Goal: Transaction & Acquisition: Purchase product/service

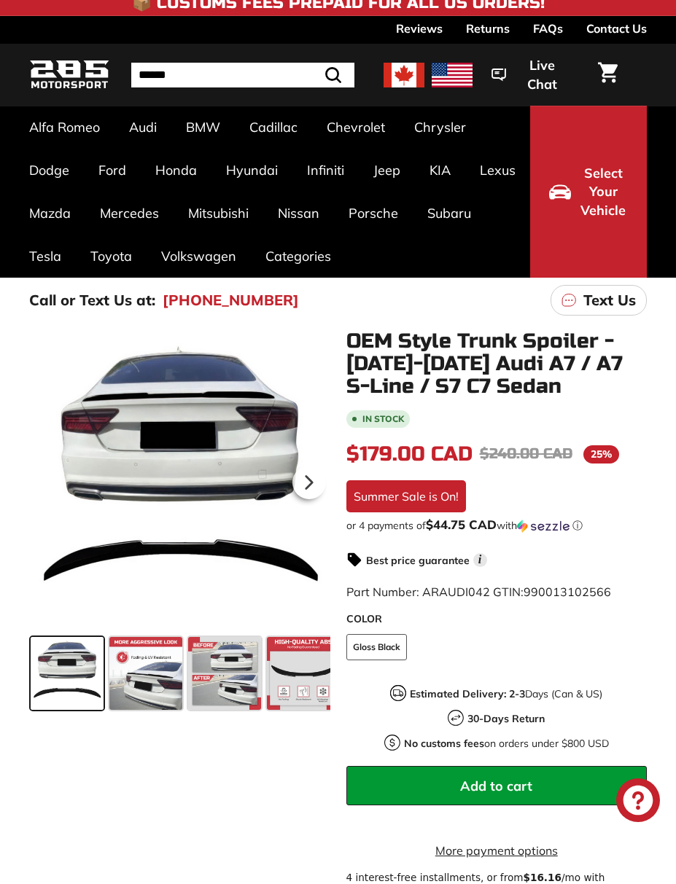
click at [170, 666] on span at bounding box center [145, 673] width 73 height 73
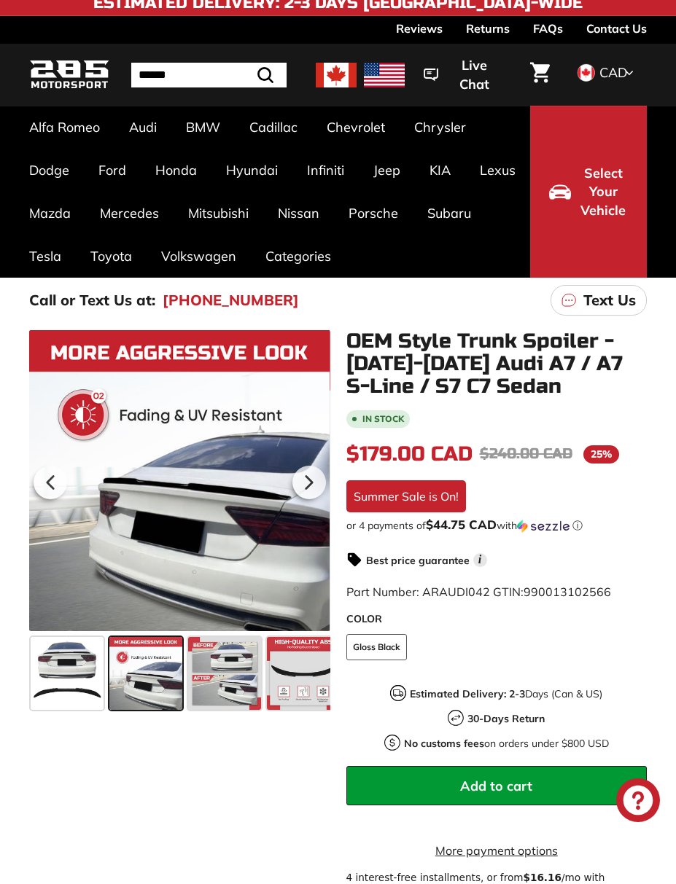
click at [294, 667] on span at bounding box center [303, 673] width 73 height 73
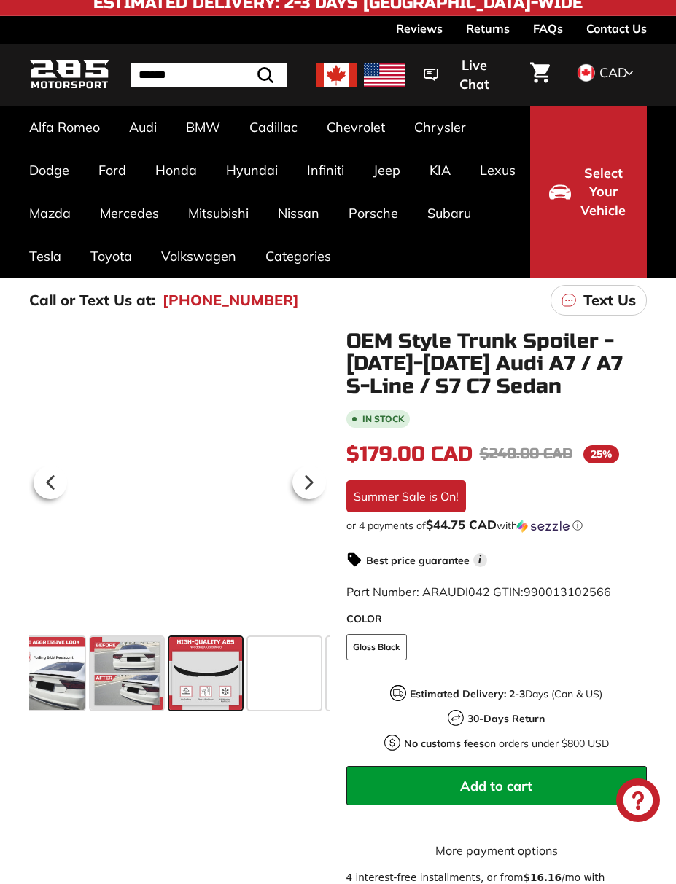
scroll to position [0, 123]
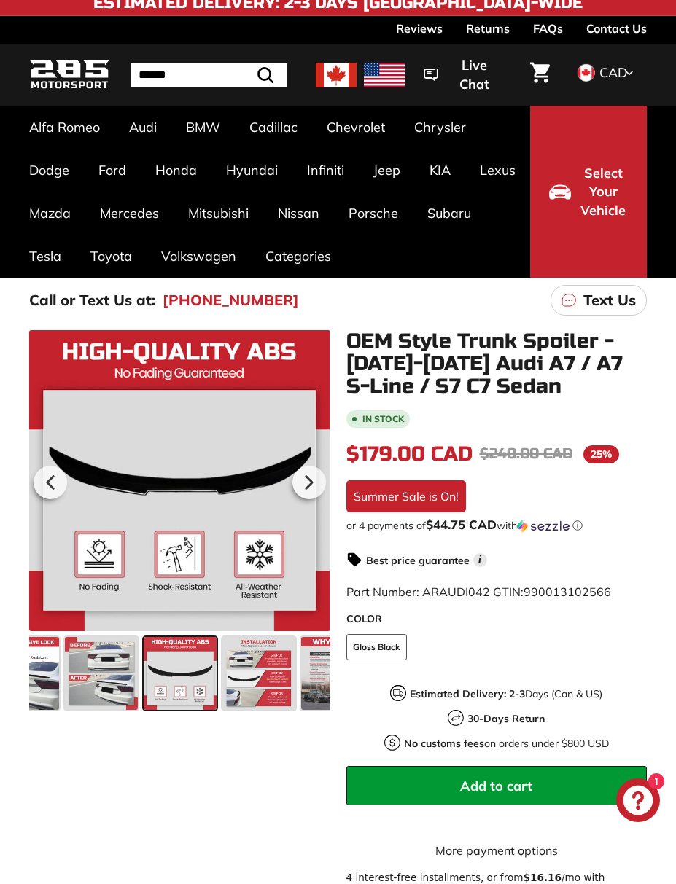
click at [243, 685] on span at bounding box center [258, 673] width 73 height 73
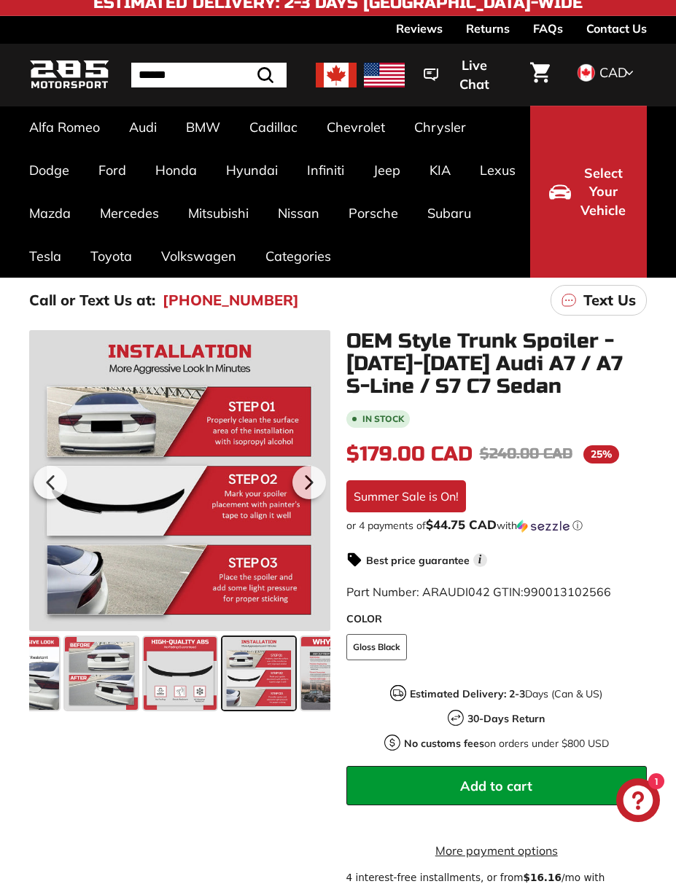
click at [276, 678] on span at bounding box center [258, 673] width 73 height 73
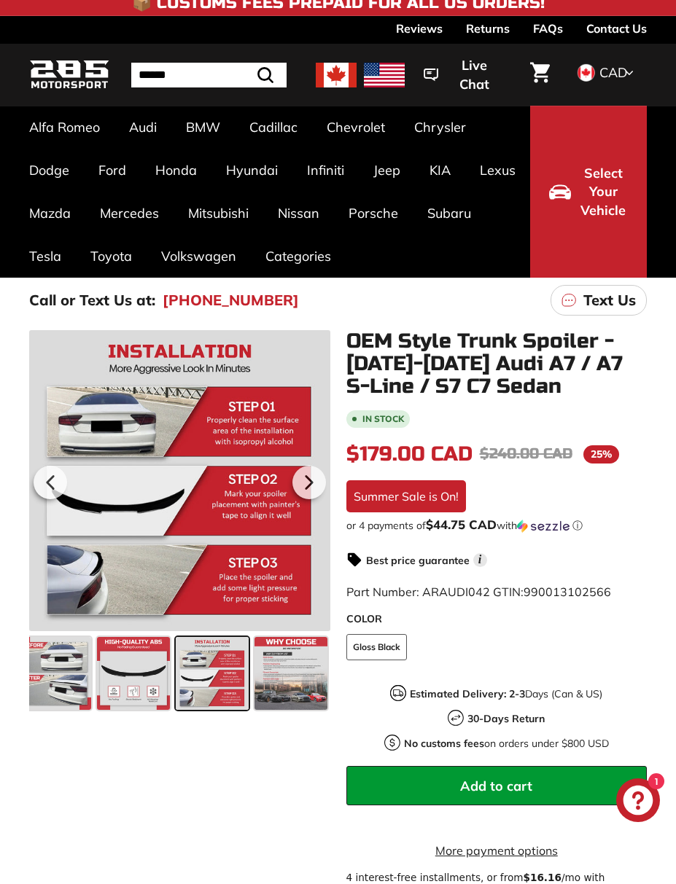
scroll to position [0, 170]
click at [293, 671] on span at bounding box center [290, 673] width 73 height 73
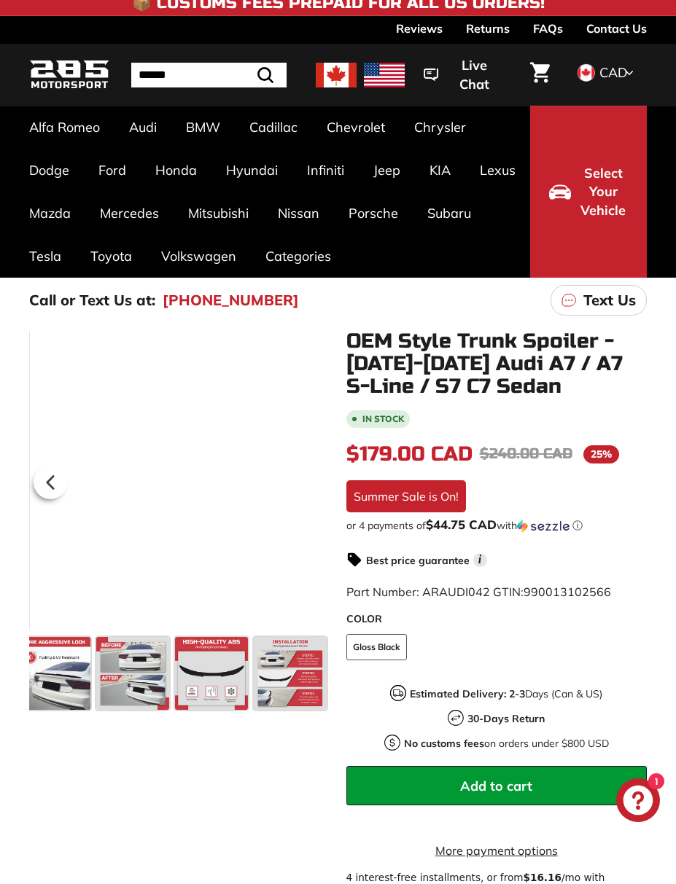
scroll to position [0, 93]
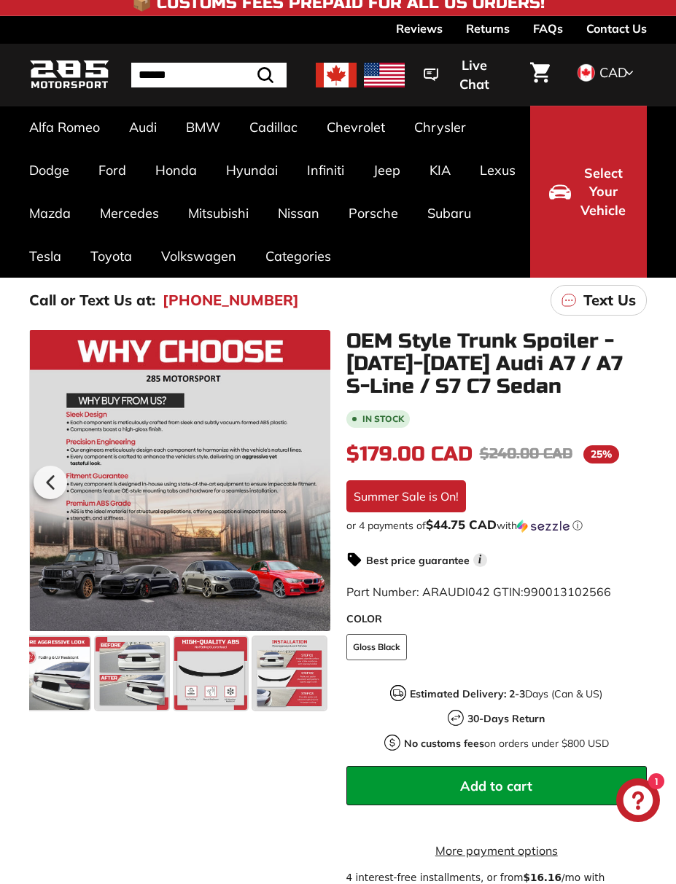
click at [221, 672] on span at bounding box center [210, 673] width 73 height 73
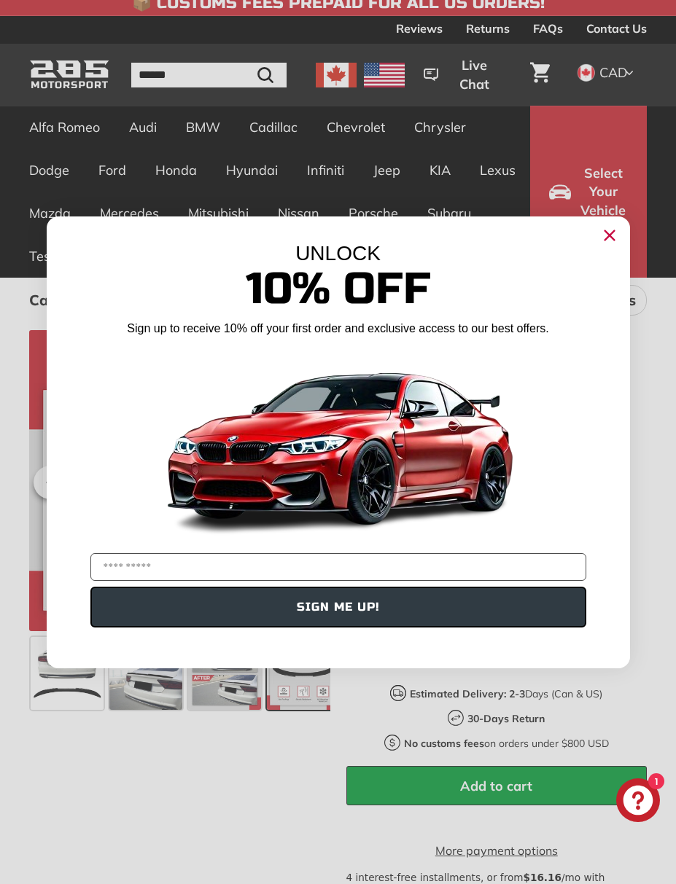
click at [208, 678] on div "Close dialog UNLOCK 10% Off Sign up to receive 10% off your first order and exc…" at bounding box center [338, 442] width 583 height 481
click at [594, 238] on div "UNLOCK 10% Off Sign up to receive 10% off your first order and exclusive access…" at bounding box center [338, 434] width 583 height 437
click at [610, 240] on circle "Close dialog" at bounding box center [609, 235] width 22 height 22
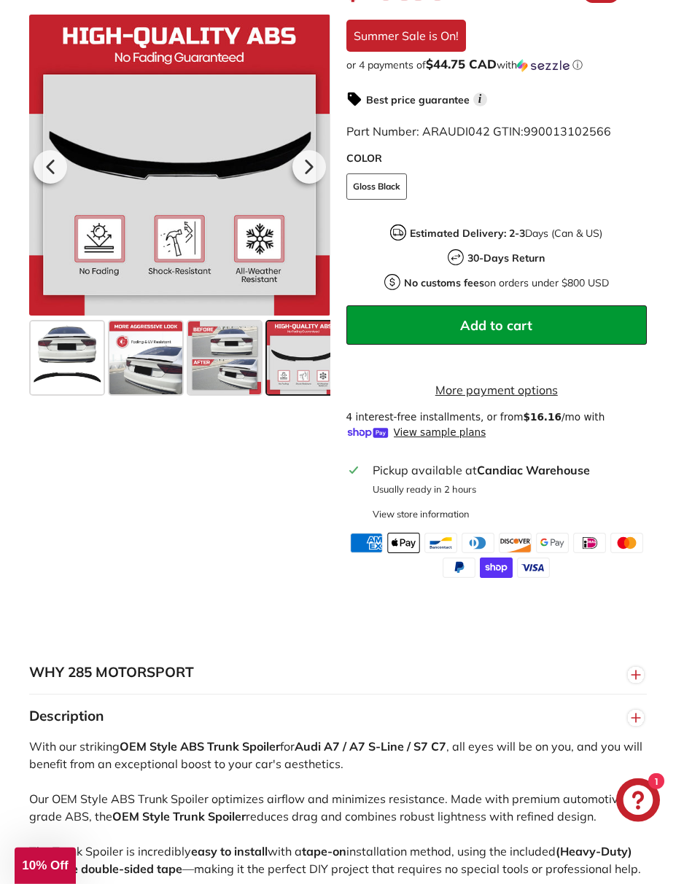
scroll to position [469, 0]
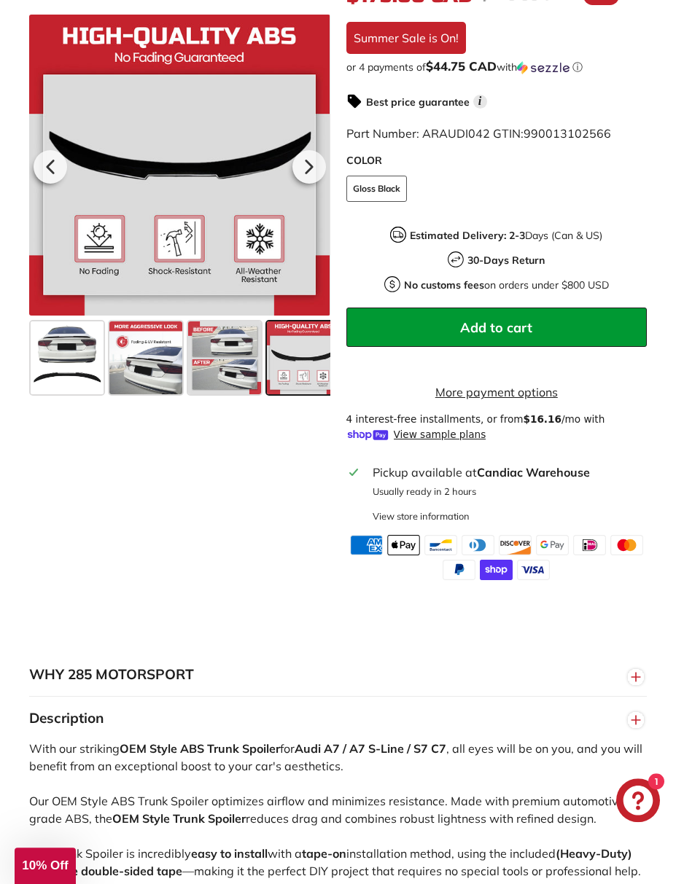
click at [539, 481] on div "Pickup available at [GEOGRAPHIC_DATA]" at bounding box center [507, 471] width 270 height 17
click at [460, 523] on div "View store information" at bounding box center [420, 516] width 97 height 14
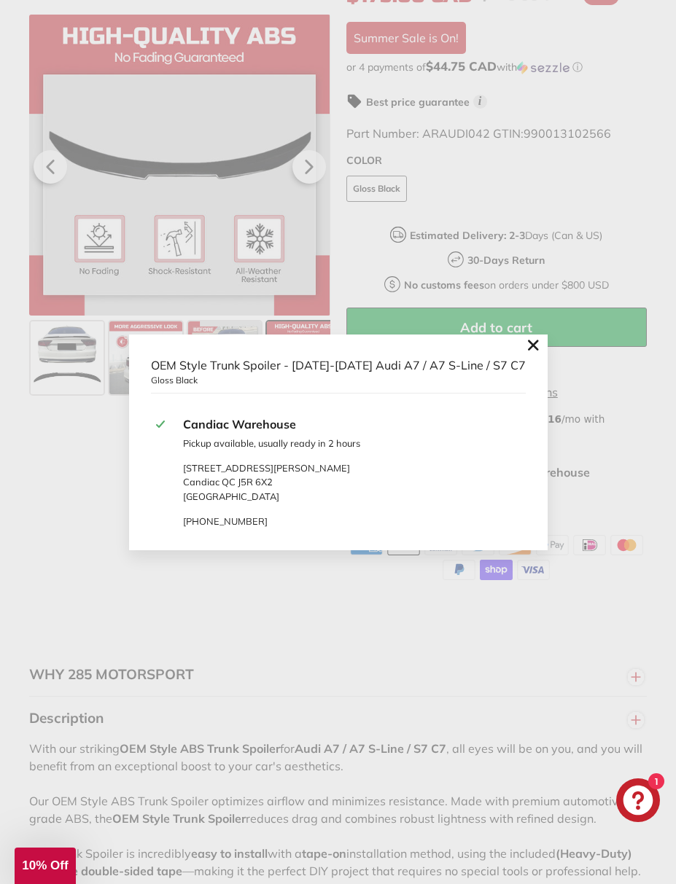
click at [533, 356] on button ".cls-1{fill:none;stroke:#000;stroke-miterlimit:10;stroke-width:2px}" at bounding box center [532, 345] width 29 height 22
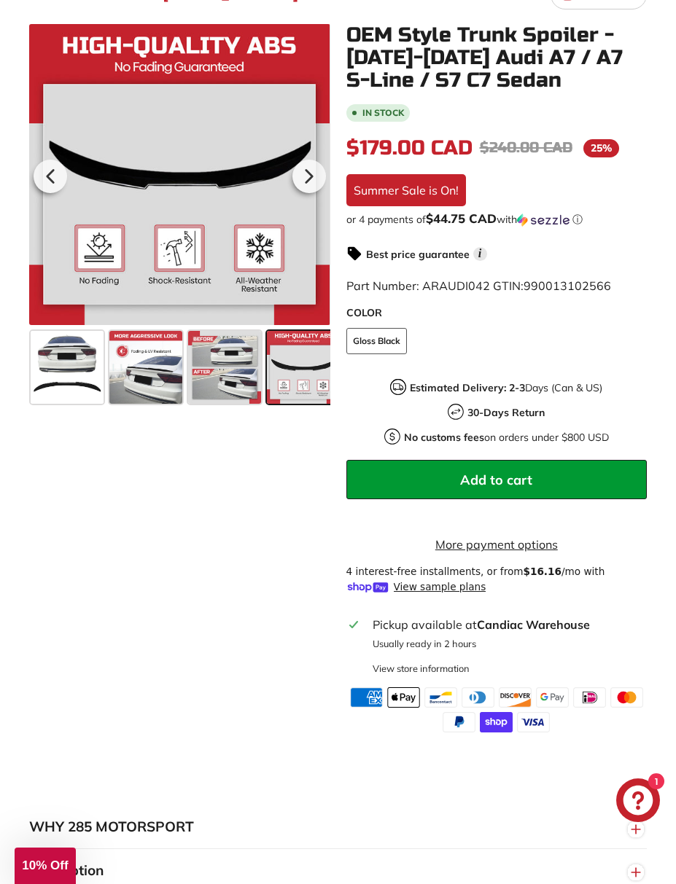
scroll to position [0, 0]
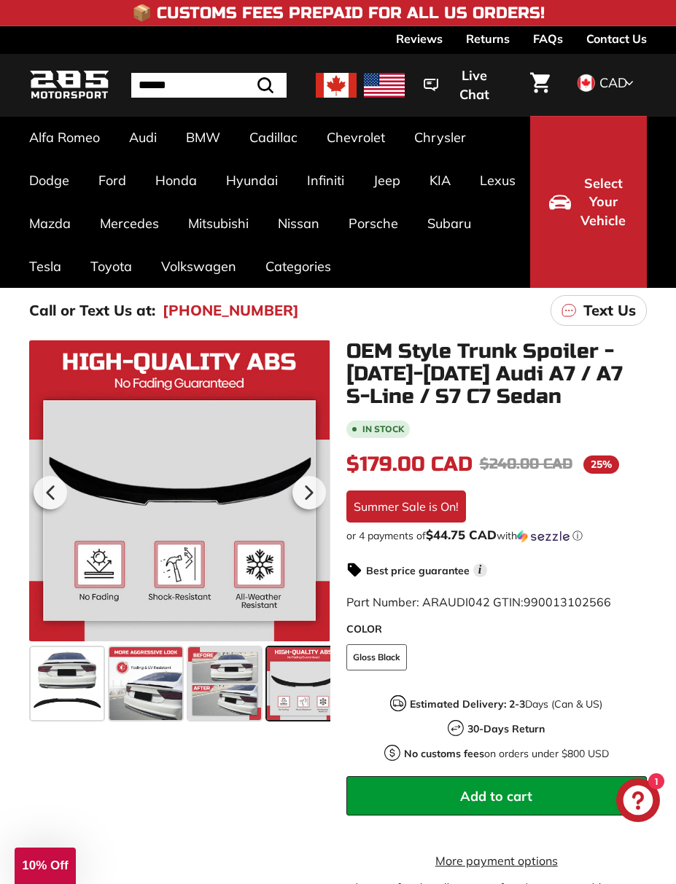
click at [328, 205] on link "A7 / S7 / RS7" at bounding box center [319, 193] width 83 height 24
